Goal: Navigation & Orientation: Find specific page/section

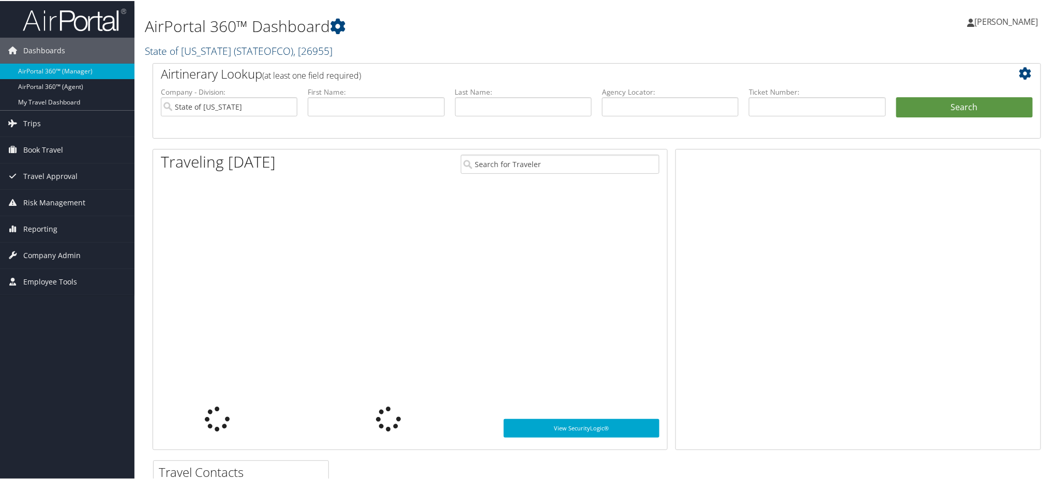
click at [214, 48] on link "State of [US_STATE] ( STATEOFCO ) , [ 26955 ]" at bounding box center [239, 50] width 188 height 14
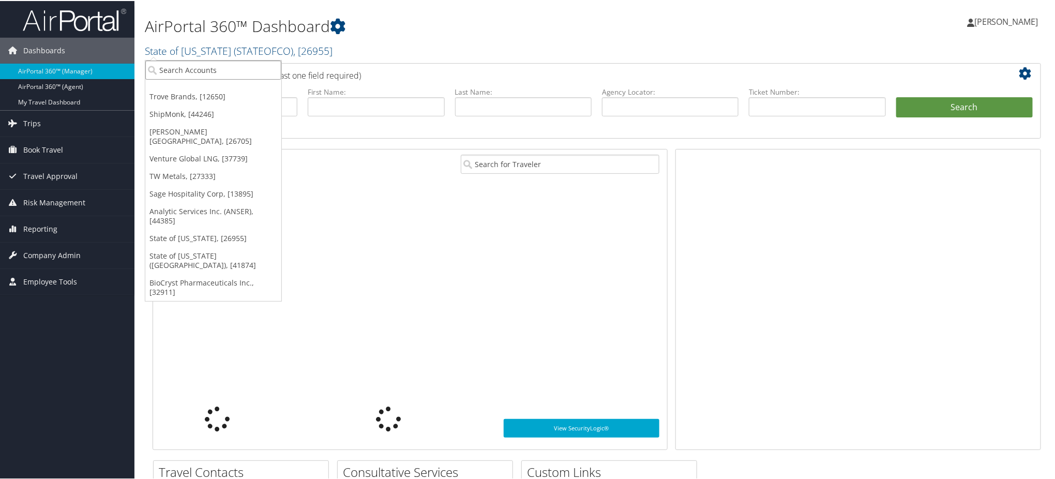
click at [212, 70] on input "search" at bounding box center [213, 68] width 136 height 19
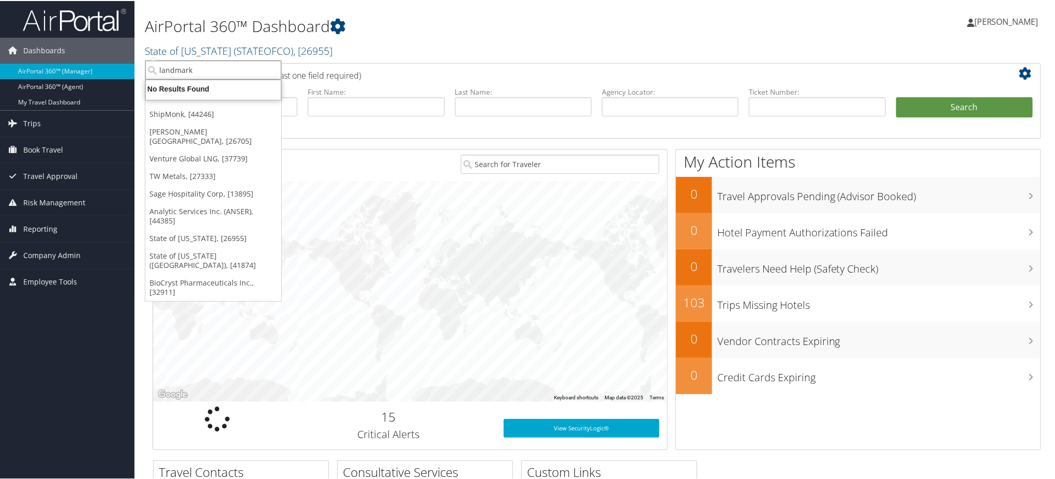
type input "landmar"
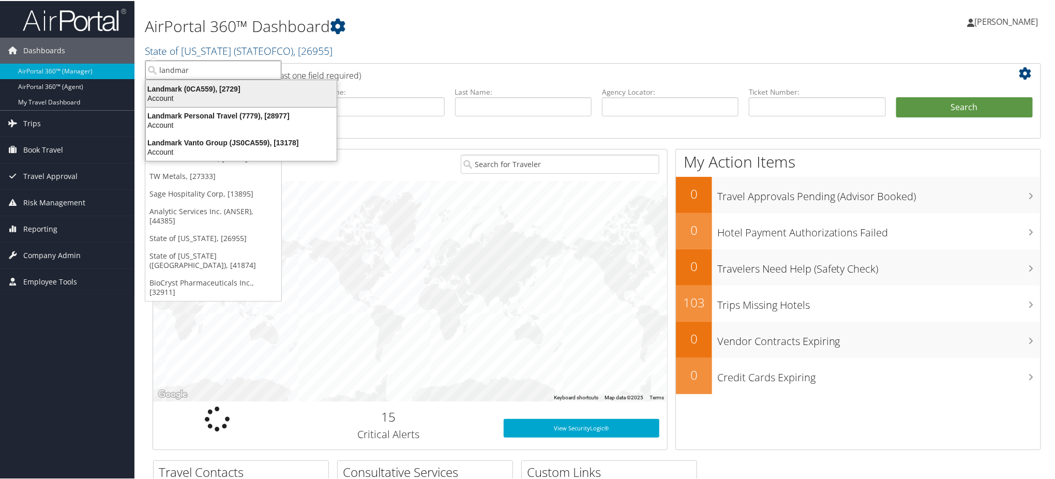
click at [179, 93] on div "Account" at bounding box center [241, 97] width 203 height 9
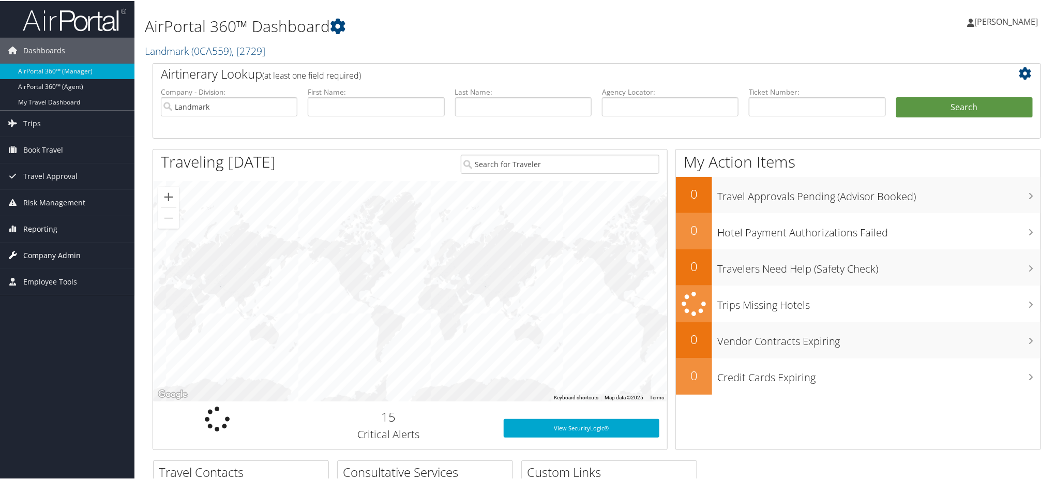
click at [45, 252] on span "Company Admin" at bounding box center [51, 254] width 57 height 26
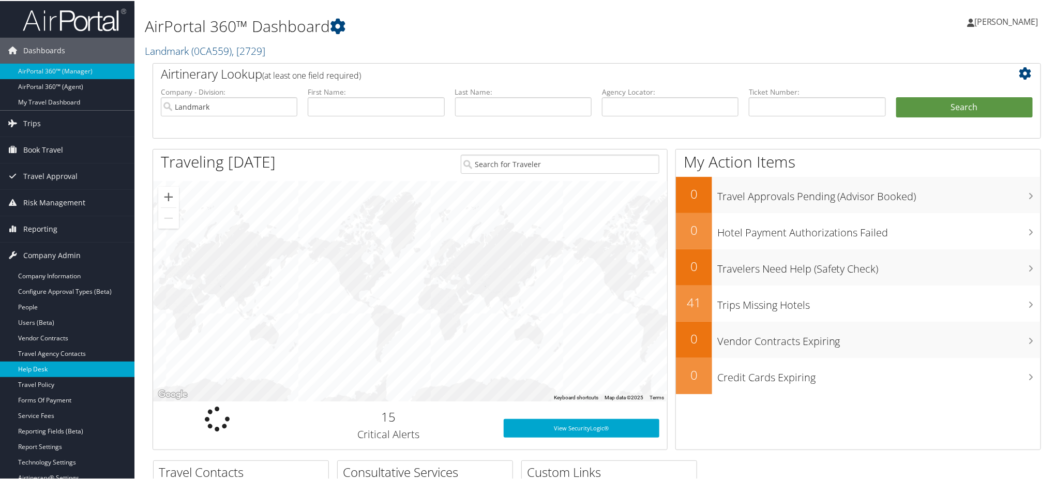
scroll to position [69, 0]
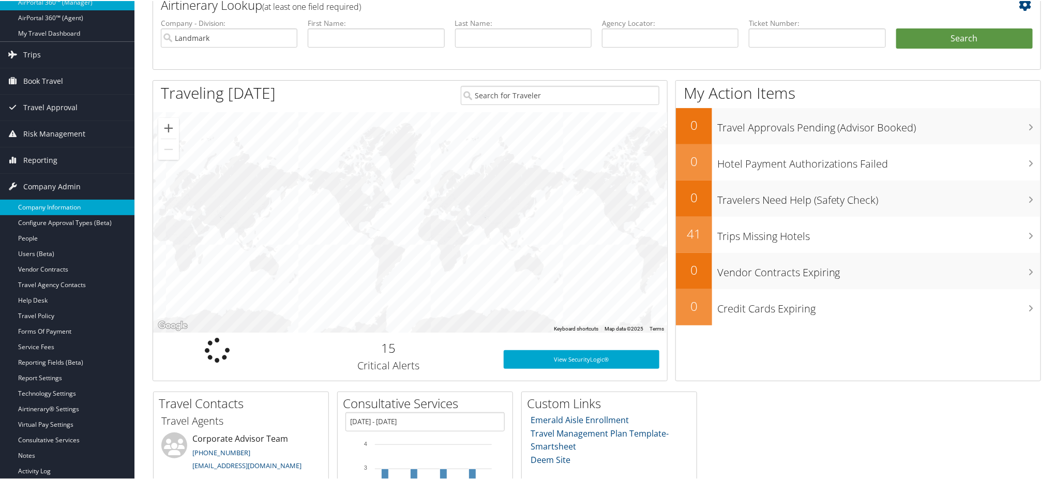
click at [39, 203] on link "Company Information" at bounding box center [67, 206] width 134 height 16
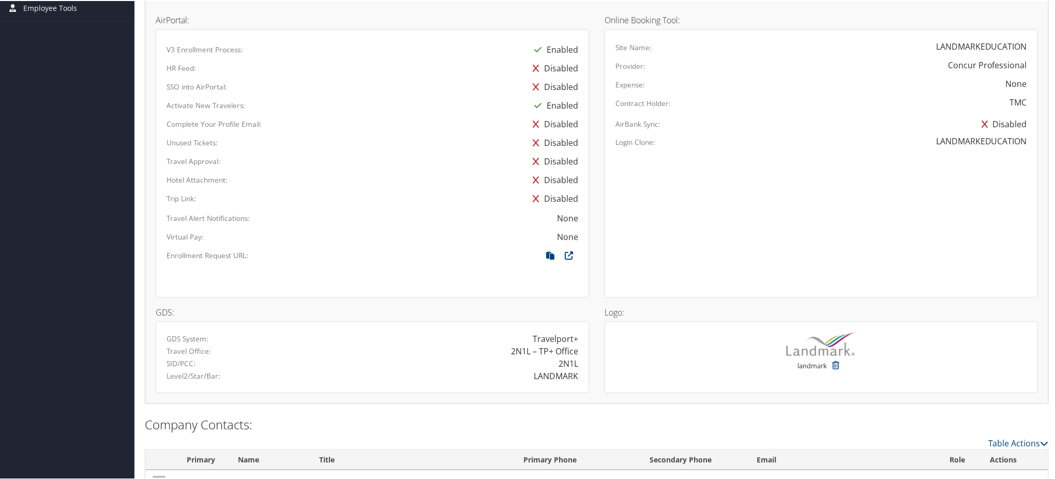
scroll to position [551, 0]
